Goal: Entertainment & Leisure: Consume media (video, audio)

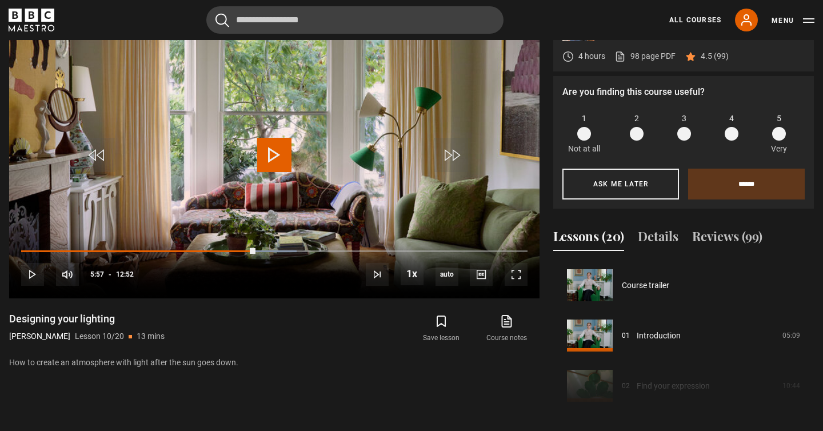
scroll to position [452, 0]
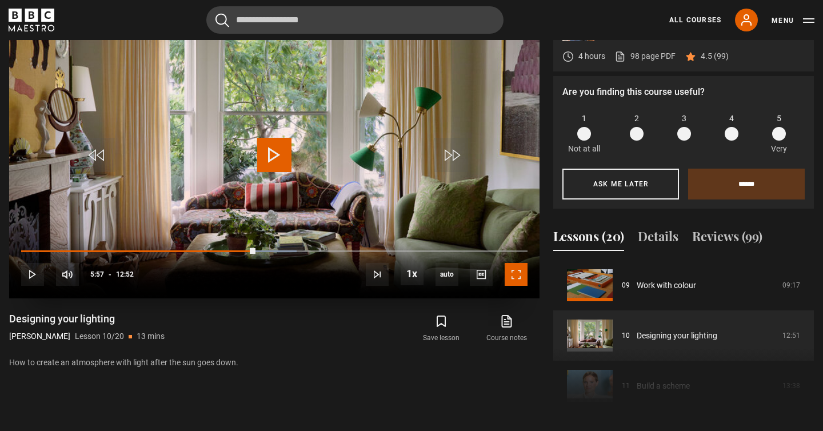
click at [509, 273] on span "Video Player" at bounding box center [515, 274] width 23 height 23
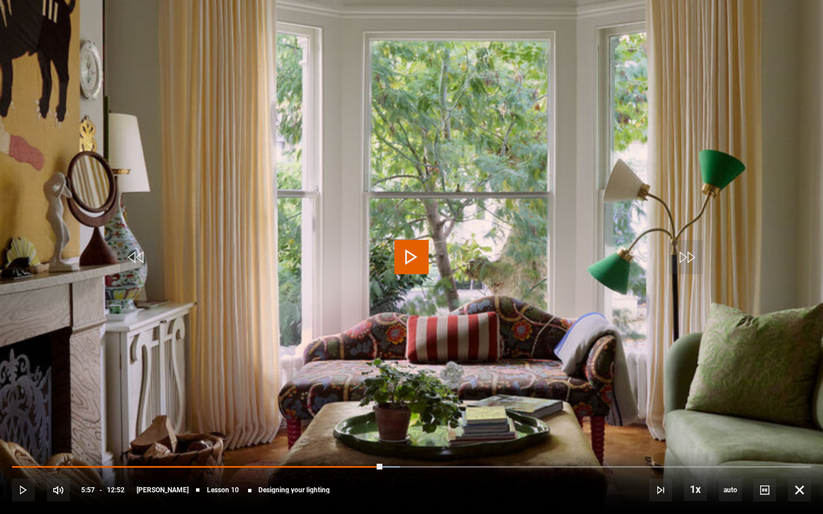
click at [403, 262] on span "Video Player" at bounding box center [411, 257] width 34 height 34
click at [386, 225] on video "Video Player" at bounding box center [411, 257] width 823 height 514
click at [427, 264] on span "Video Player" at bounding box center [411, 257] width 34 height 34
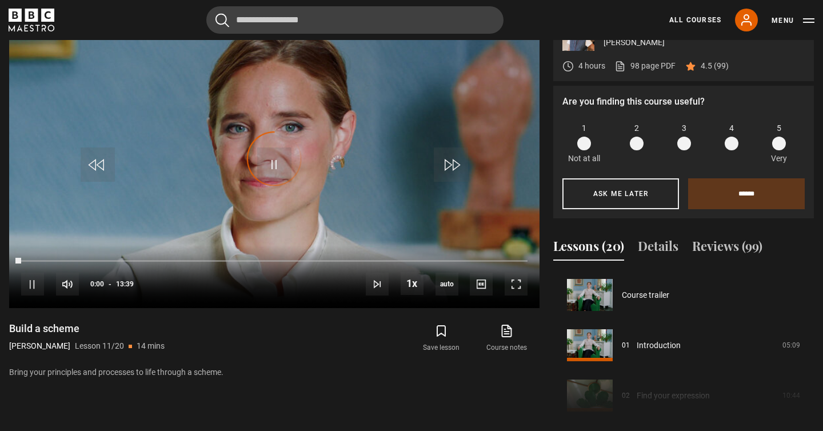
scroll to position [503, 0]
